Goal: Use online tool/utility: Use online tool/utility

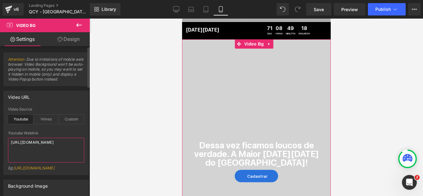
drag, startPoint x: 73, startPoint y: 149, endPoint x: 0, endPoint y: 137, distance: 74.6
click at [0, 137] on div "Video URL youtube Video Source Youtube Vimeo Custom Youtube Weblink [URL][DOMAI…" at bounding box center [46, 130] width 93 height 89
click at [52, 147] on textarea "[URL][DOMAIN_NAME]" at bounding box center [46, 150] width 76 height 25
drag, startPoint x: 73, startPoint y: 147, endPoint x: 0, endPoint y: 144, distance: 73.5
click at [0, 144] on div "Video URL youtube Video Source Youtube Vimeo Custom Youtube Weblink [URL][DOMAI…" at bounding box center [46, 130] width 93 height 89
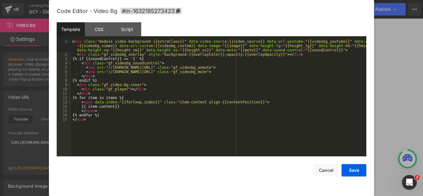
click at [196, 0] on div "You are previewing how the will restyle your page. You can not edit Elements in…" at bounding box center [211, 0] width 423 height 0
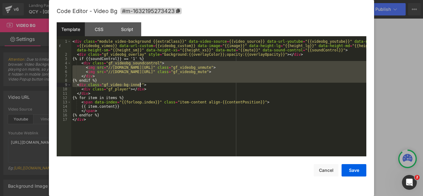
drag, startPoint x: 110, startPoint y: 64, endPoint x: 201, endPoint y: 84, distance: 93.8
click at [201, 84] on div "< div class = "module video-background {{extraClass}}" data-video-source = {{vi…" at bounding box center [218, 106] width 295 height 135
click at [201, 84] on div "< div class = "module video-background {{extraClass}}" data-video-source = {{vi…" at bounding box center [218, 97] width 295 height 117
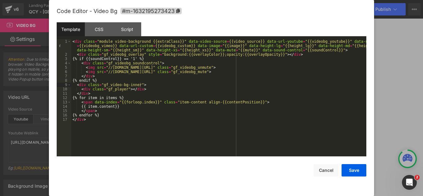
click at [371, 77] on div "Code Editor - Video Bg #m-1632195273423 Template CSS Script Data 1 2 3 4 5 6 7 …" at bounding box center [211, 98] width 325 height 196
click at [395, 113] on div at bounding box center [211, 98] width 423 height 196
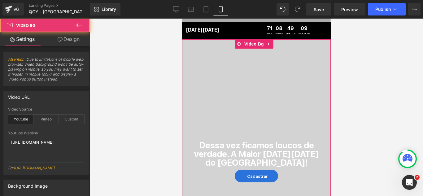
click at [266, 95] on div at bounding box center [256, 170] width 149 height 263
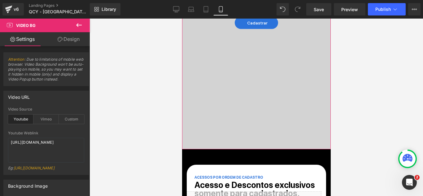
scroll to position [155, 0]
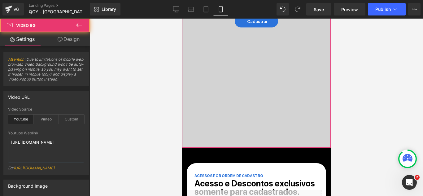
click at [216, 104] on div at bounding box center [256, 15] width 149 height 263
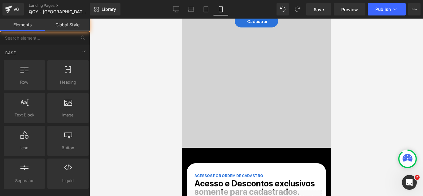
click at [170, 106] on div at bounding box center [257, 108] width 334 height 178
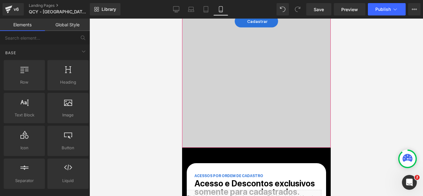
scroll to position [0, 0]
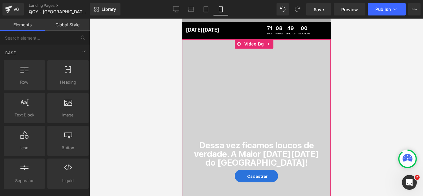
click at [253, 107] on span "Dessa vez ficamos loucos de verdade. A Maior [DATE][DATE] do [GEOGRAPHIC_DATA]!…" at bounding box center [256, 171] width 149 height 141
